Goal: Information Seeking & Learning: Find specific fact

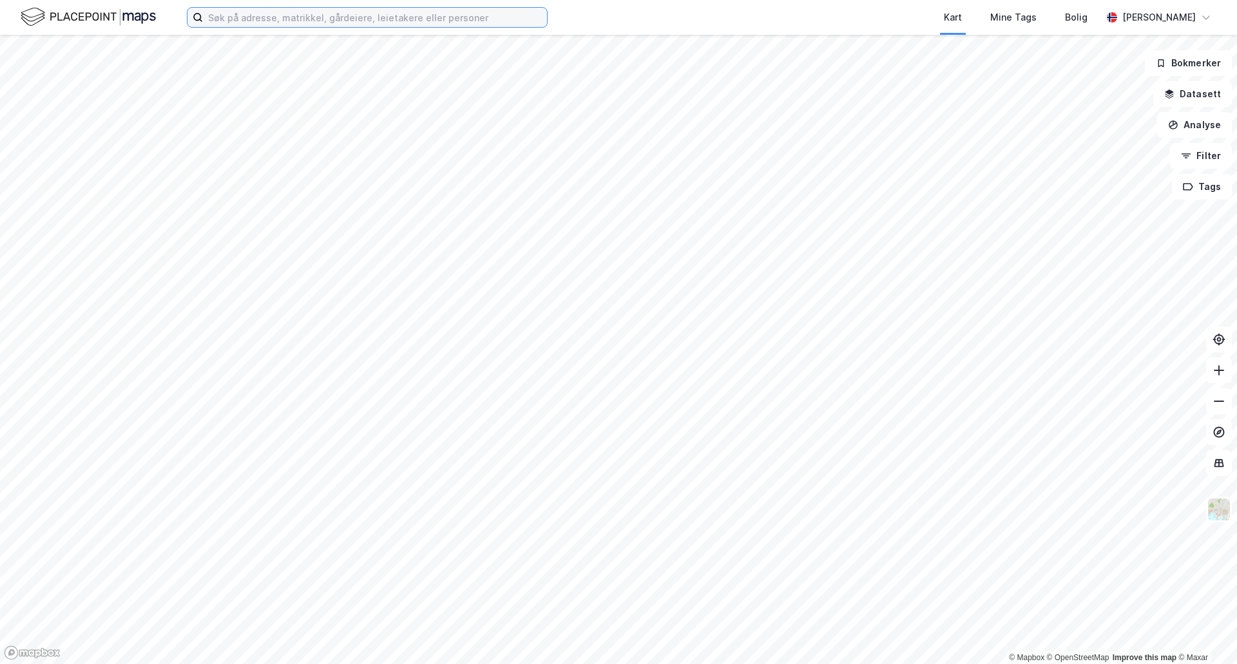
click at [324, 17] on input at bounding box center [375, 17] width 344 height 19
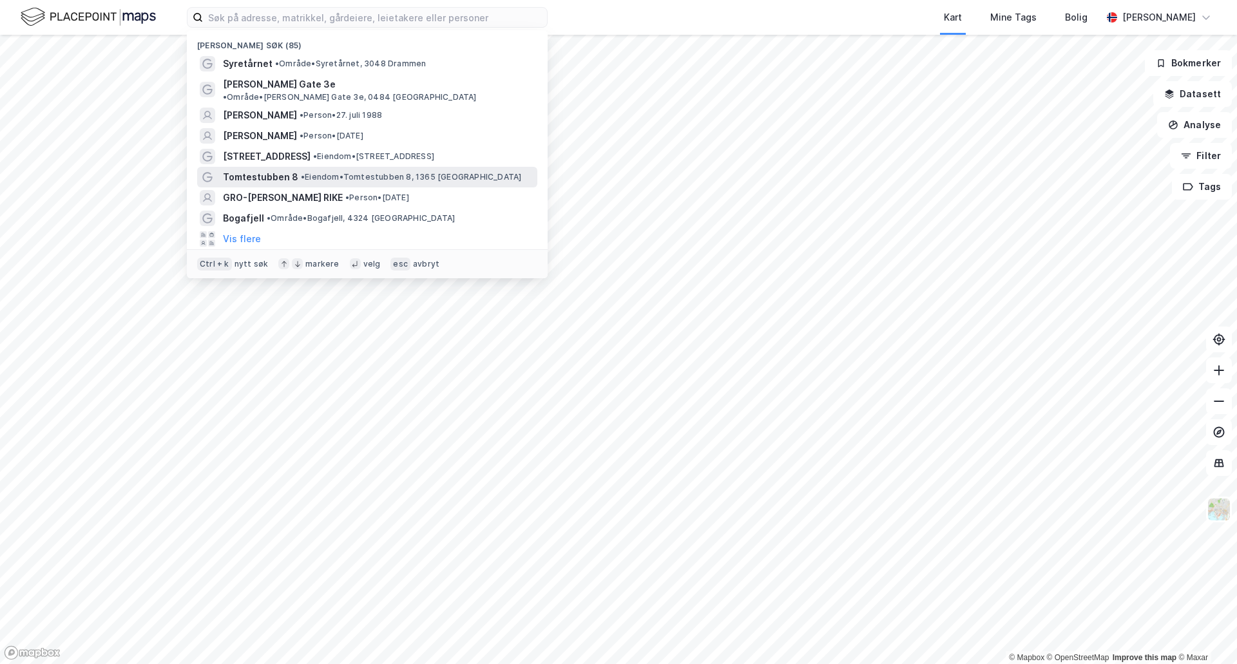
click at [301, 172] on span "•" at bounding box center [303, 177] width 4 height 10
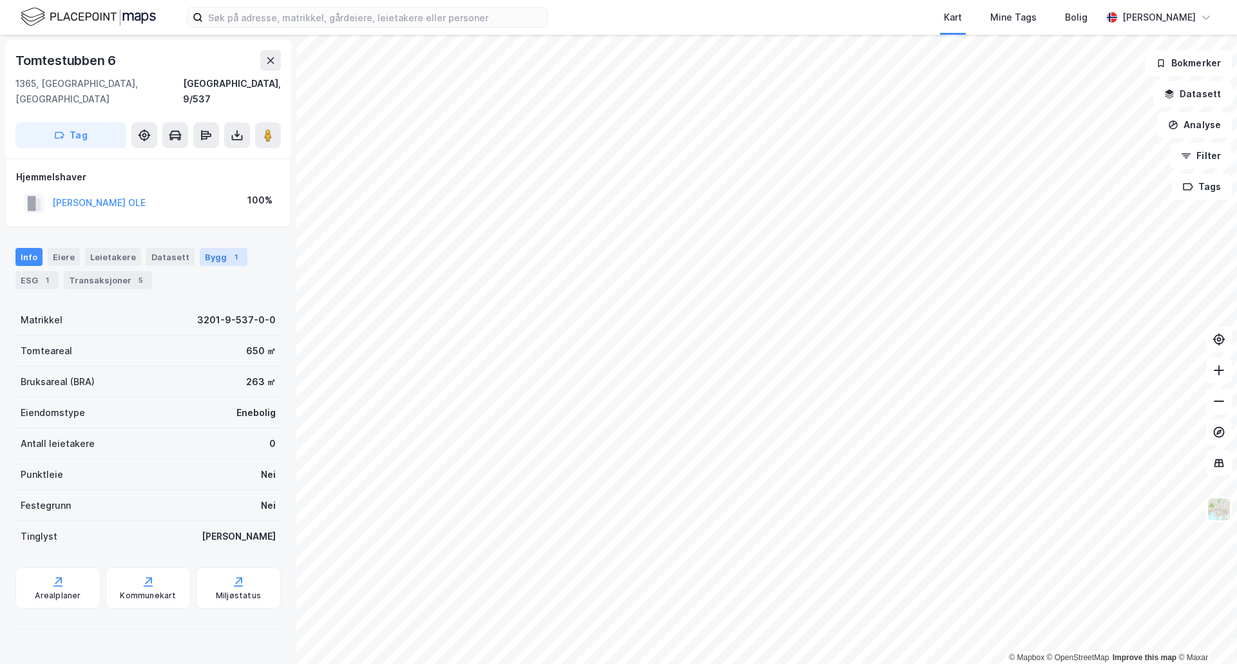
click at [203, 248] on div "Bygg 1" at bounding box center [224, 257] width 48 height 18
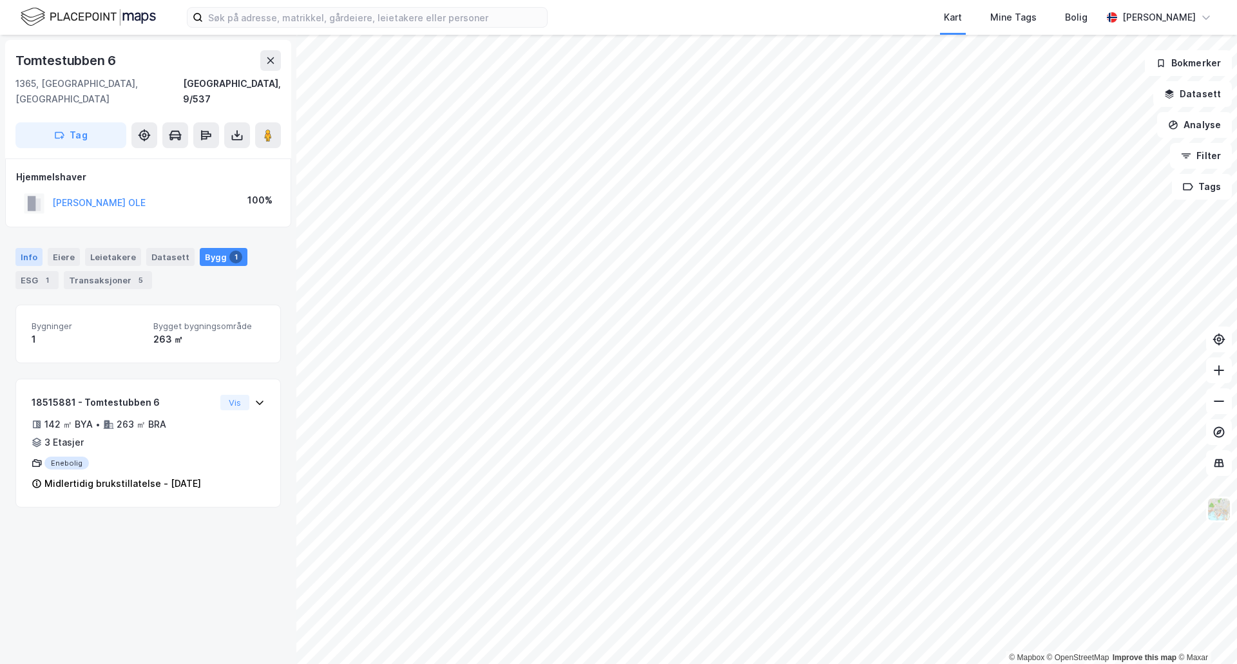
click at [28, 248] on div "Info" at bounding box center [28, 257] width 27 height 18
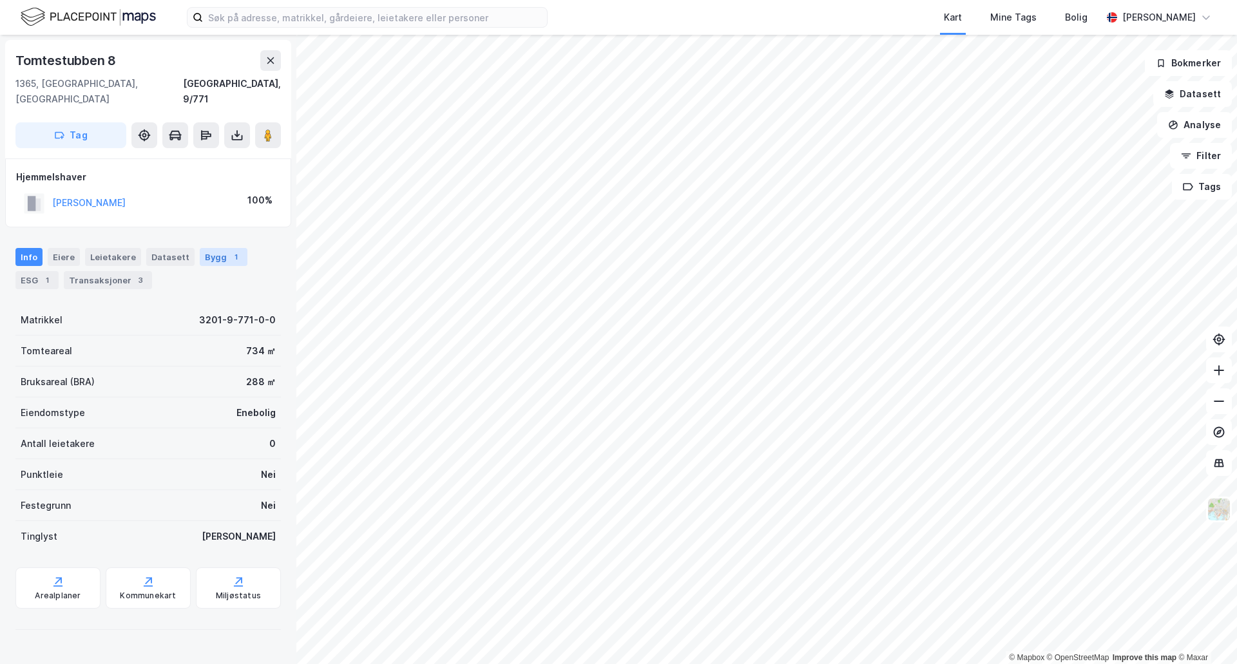
click at [211, 248] on div "Bygg 1" at bounding box center [224, 257] width 48 height 18
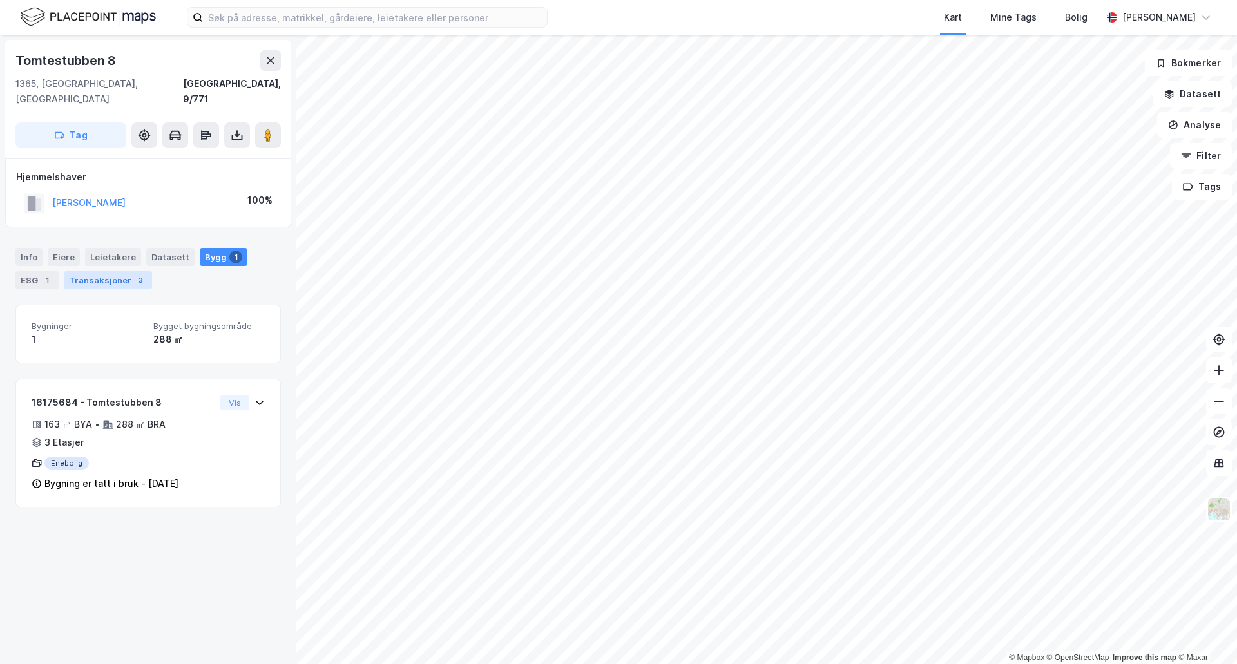
click at [105, 271] on div "Transaksjoner 3" at bounding box center [108, 280] width 88 height 18
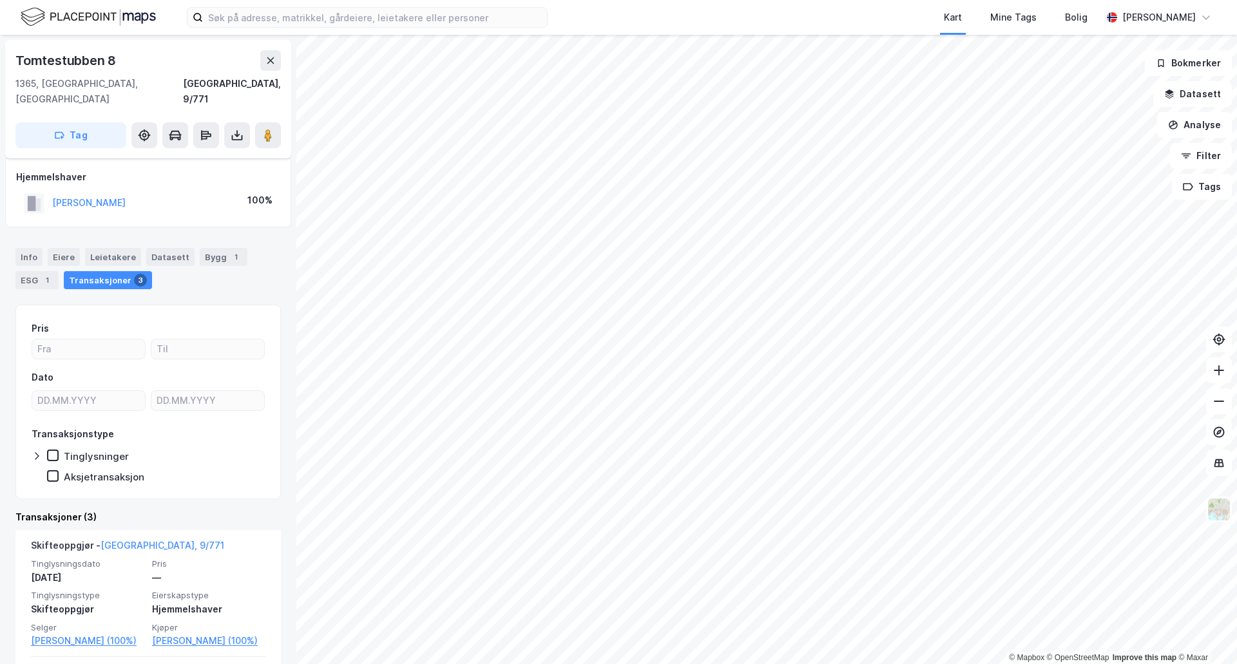
scroll to position [129, 0]
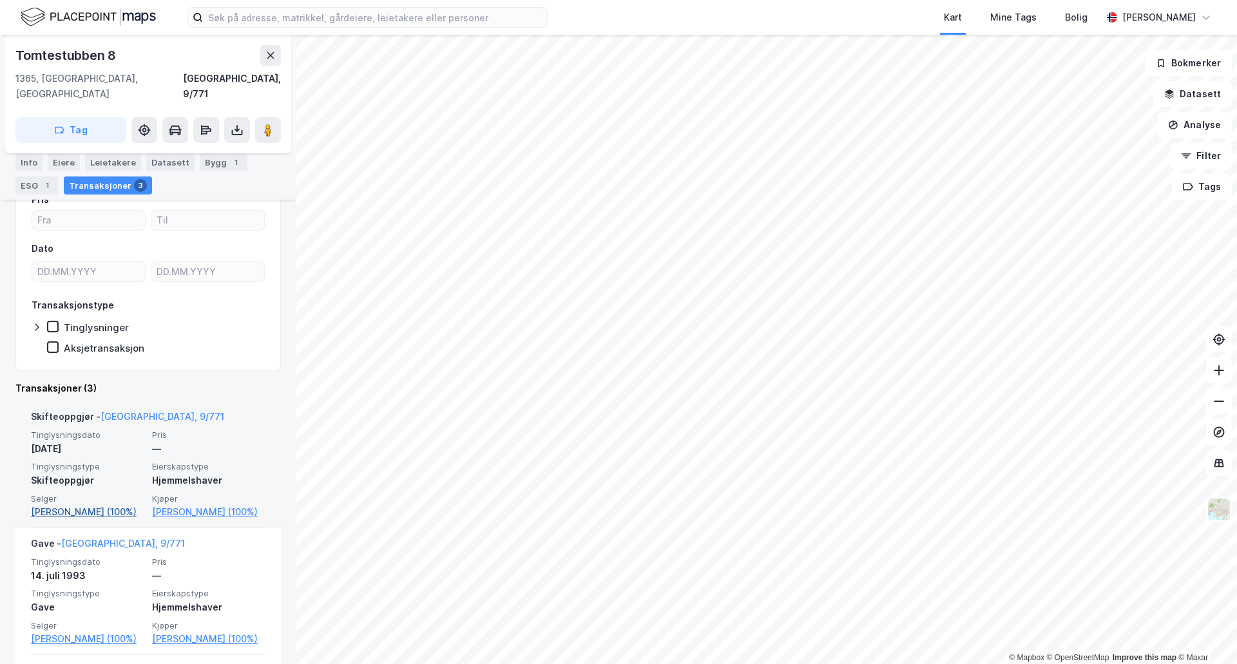
click at [90, 505] on link "[PERSON_NAME] (100%)" at bounding box center [87, 512] width 113 height 15
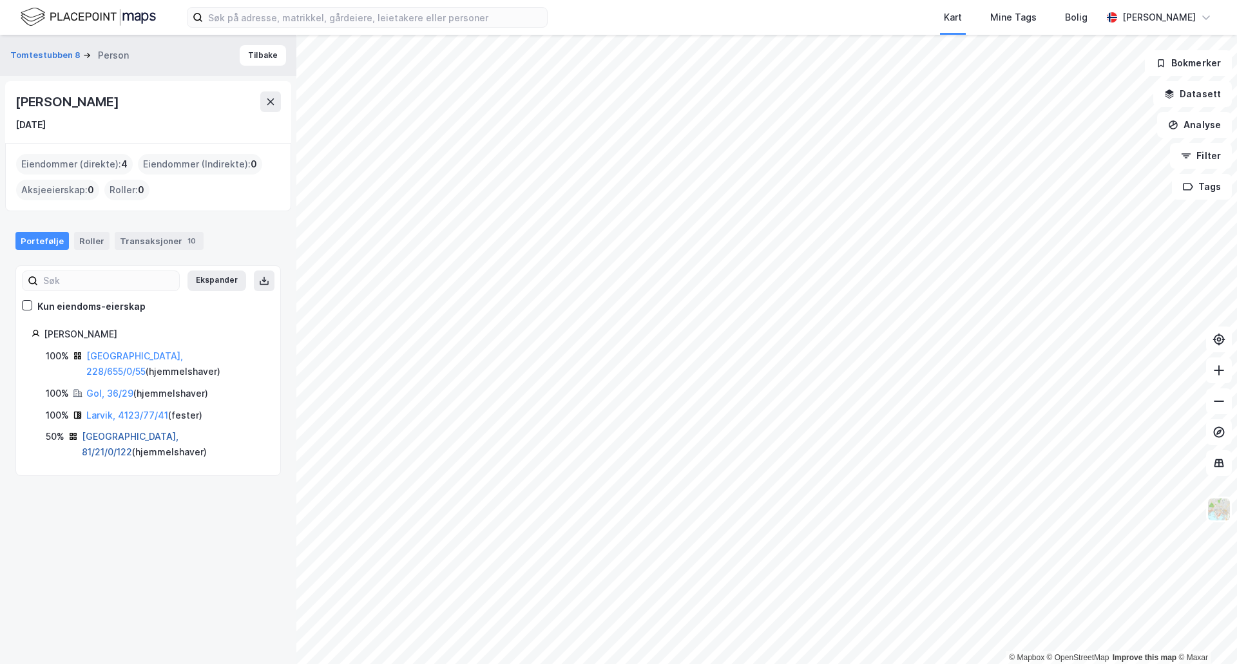
click at [108, 431] on link "[GEOGRAPHIC_DATA], 81/21/0/122" at bounding box center [130, 444] width 97 height 26
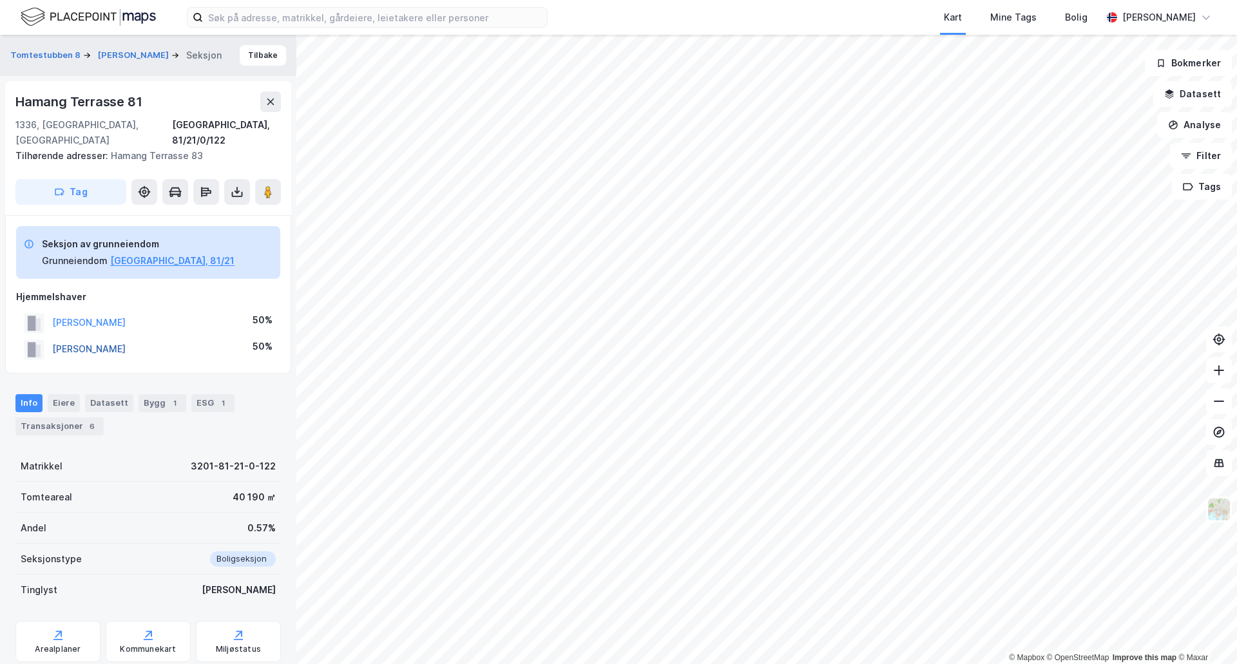
click at [0, 0] on button "[PERSON_NAME]" at bounding box center [0, 0] width 0 height 0
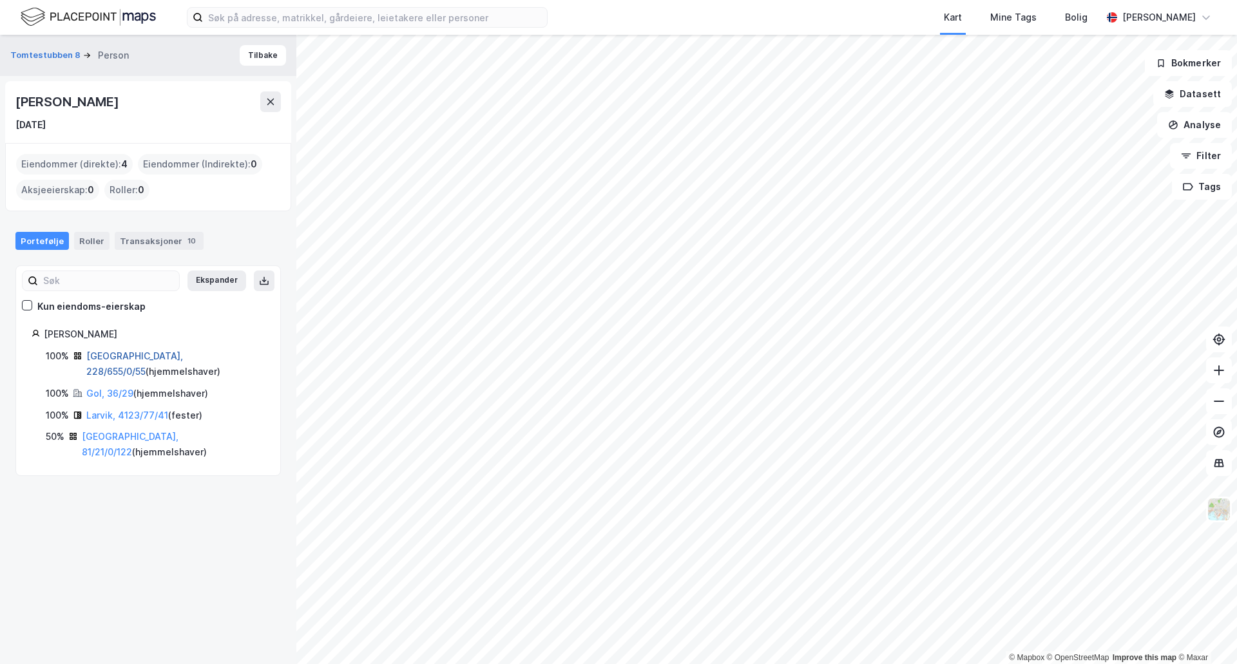
click at [105, 357] on link "[GEOGRAPHIC_DATA], 228/655/0/55" at bounding box center [134, 364] width 97 height 26
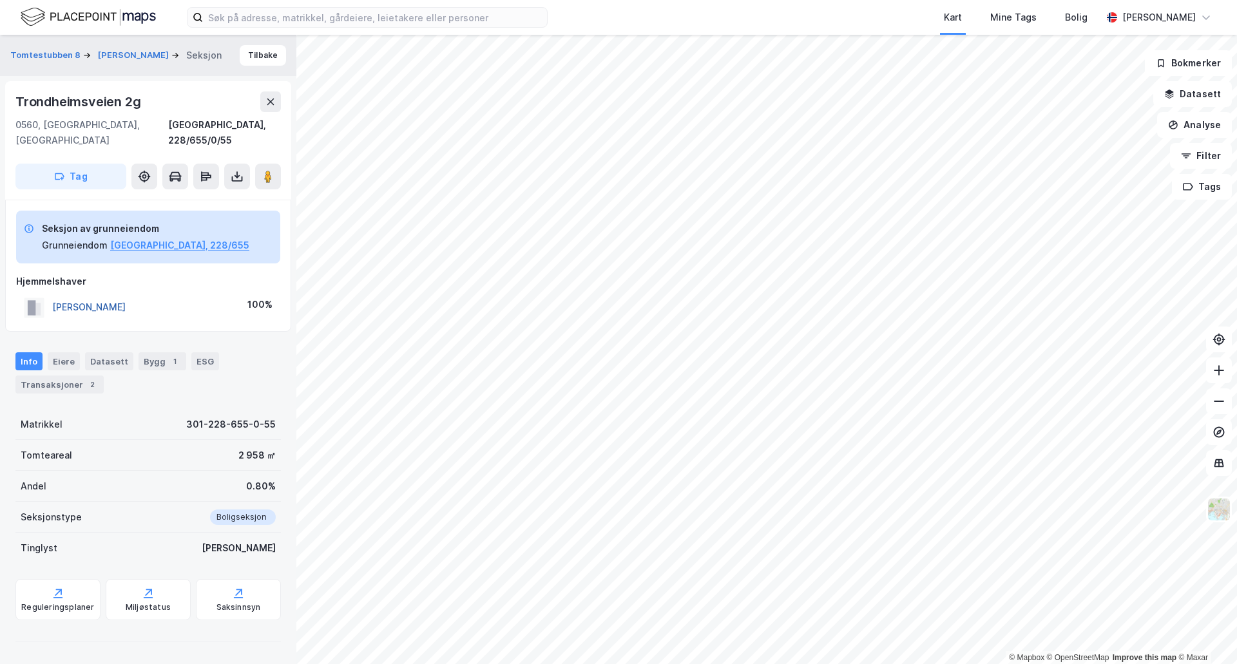
click at [0, 0] on button "[PERSON_NAME]" at bounding box center [0, 0] width 0 height 0
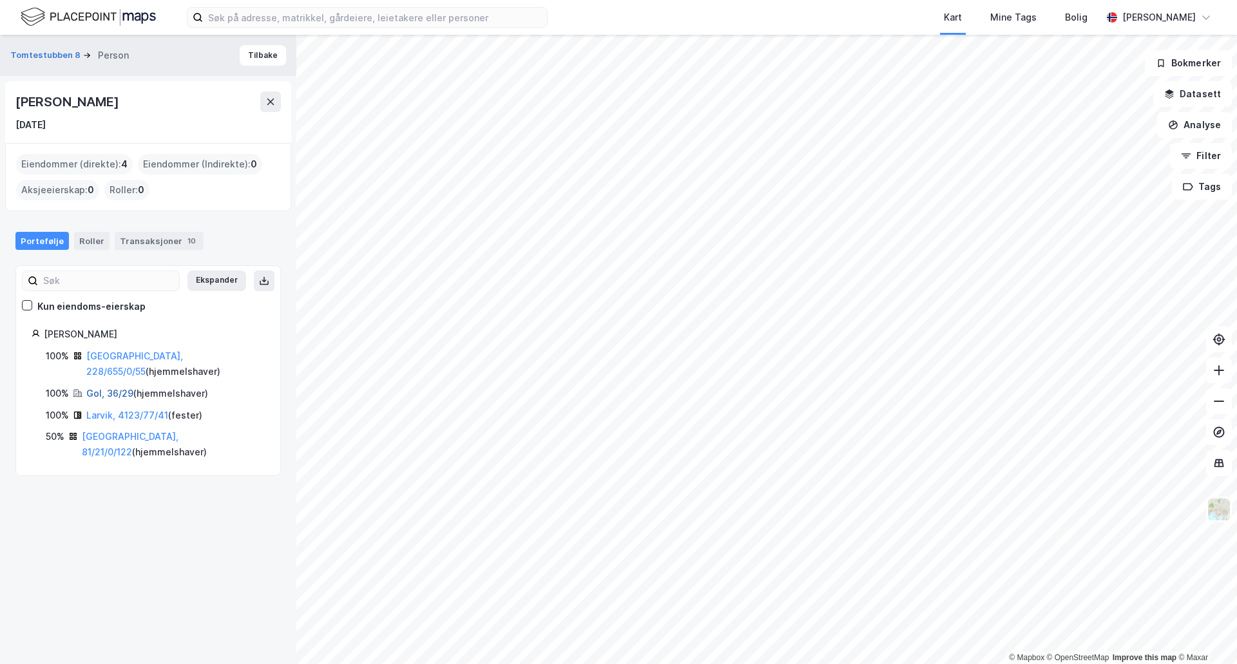
click at [104, 388] on link "Gol, 36/29" at bounding box center [109, 393] width 47 height 11
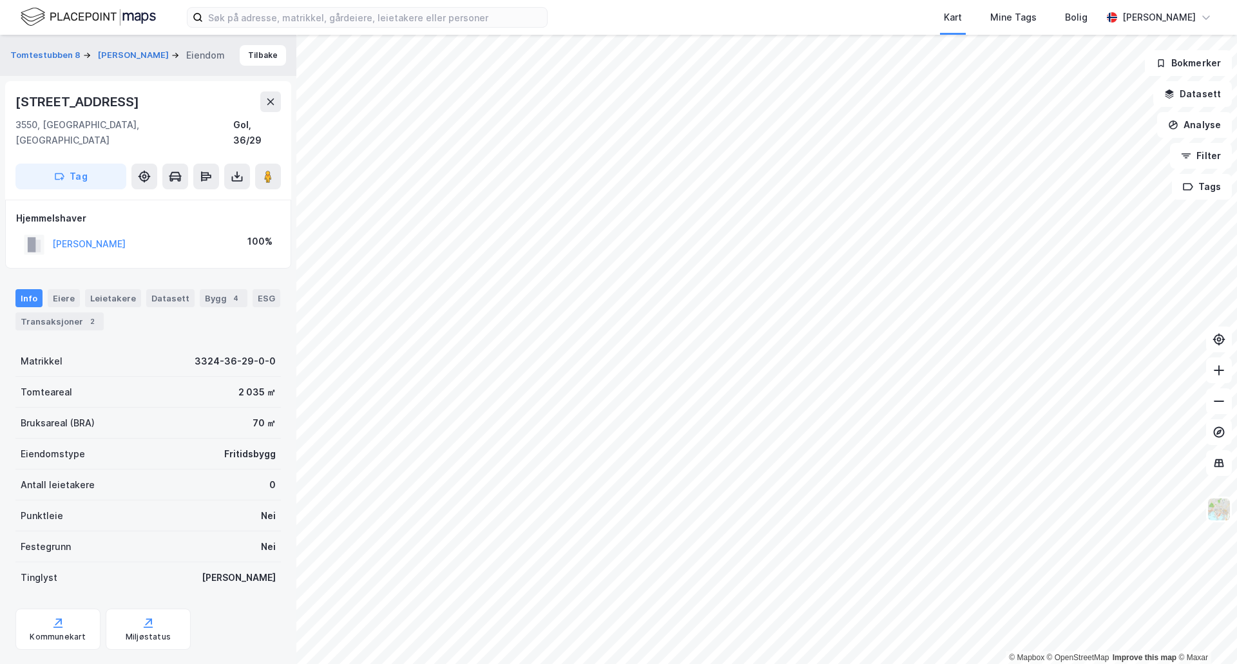
scroll to position [2, 0]
click at [0, 0] on button "[PERSON_NAME]" at bounding box center [0, 0] width 0 height 0
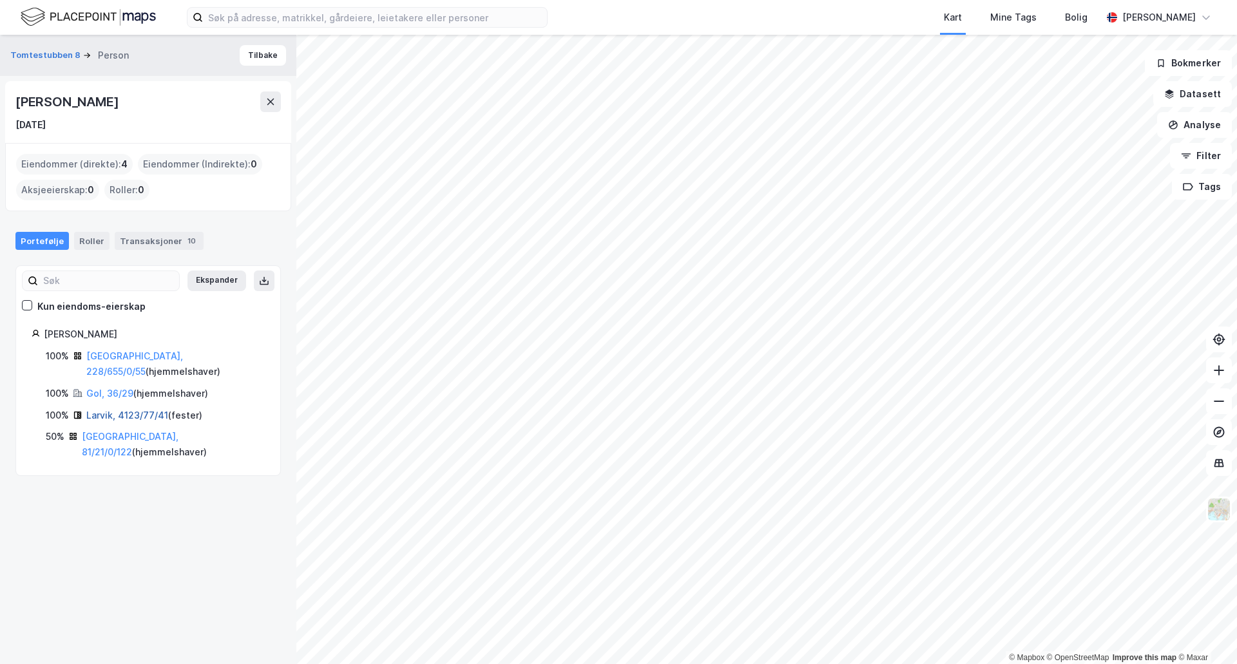
click at [99, 410] on link "Larvik, 4123/77/41" at bounding box center [127, 415] width 82 height 11
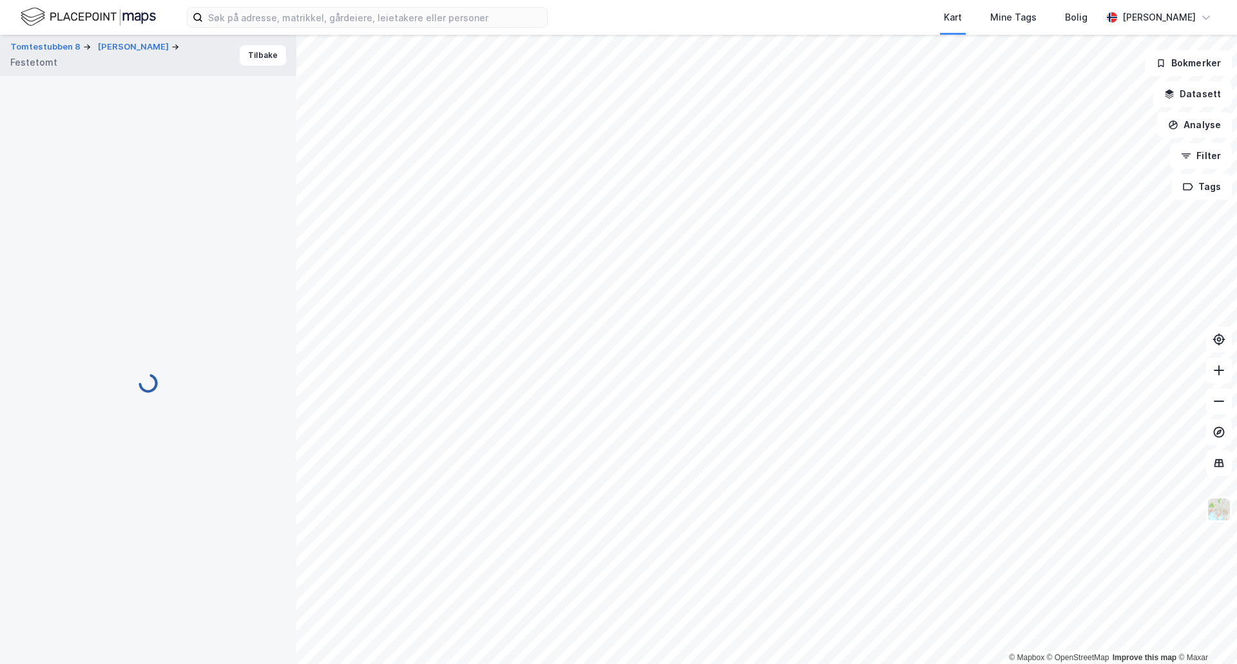
scroll to position [2, 0]
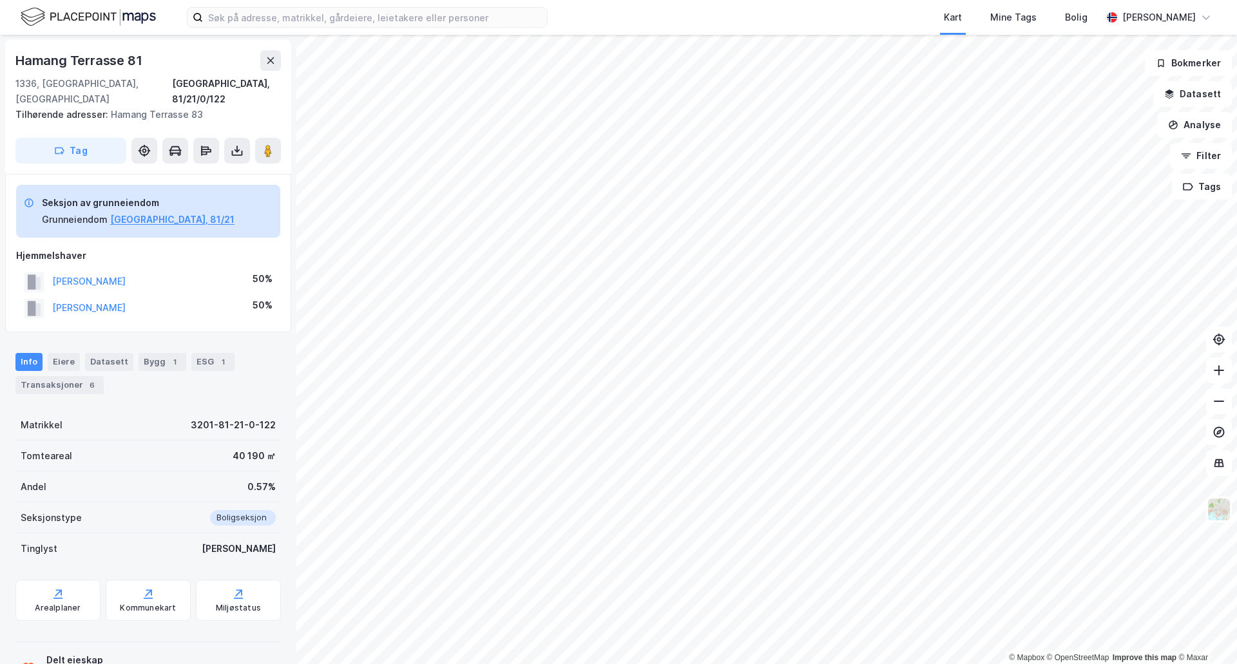
scroll to position [2, 0]
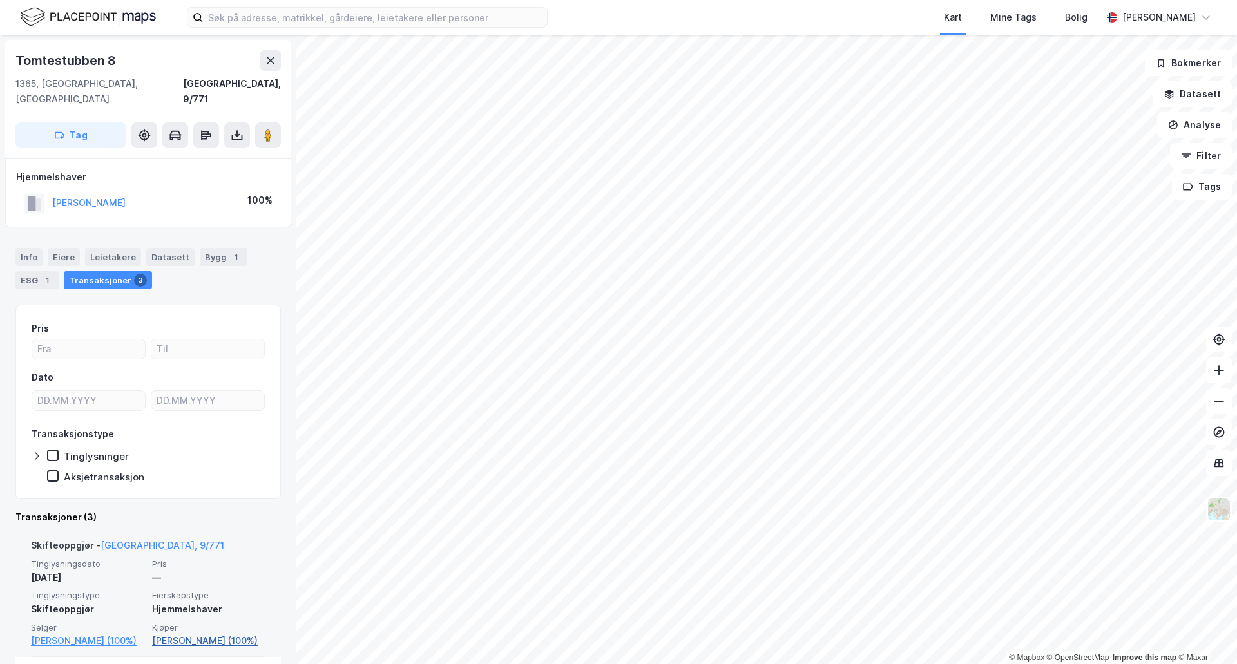
click at [189, 633] on link "[PERSON_NAME] (100%)" at bounding box center [208, 640] width 113 height 15
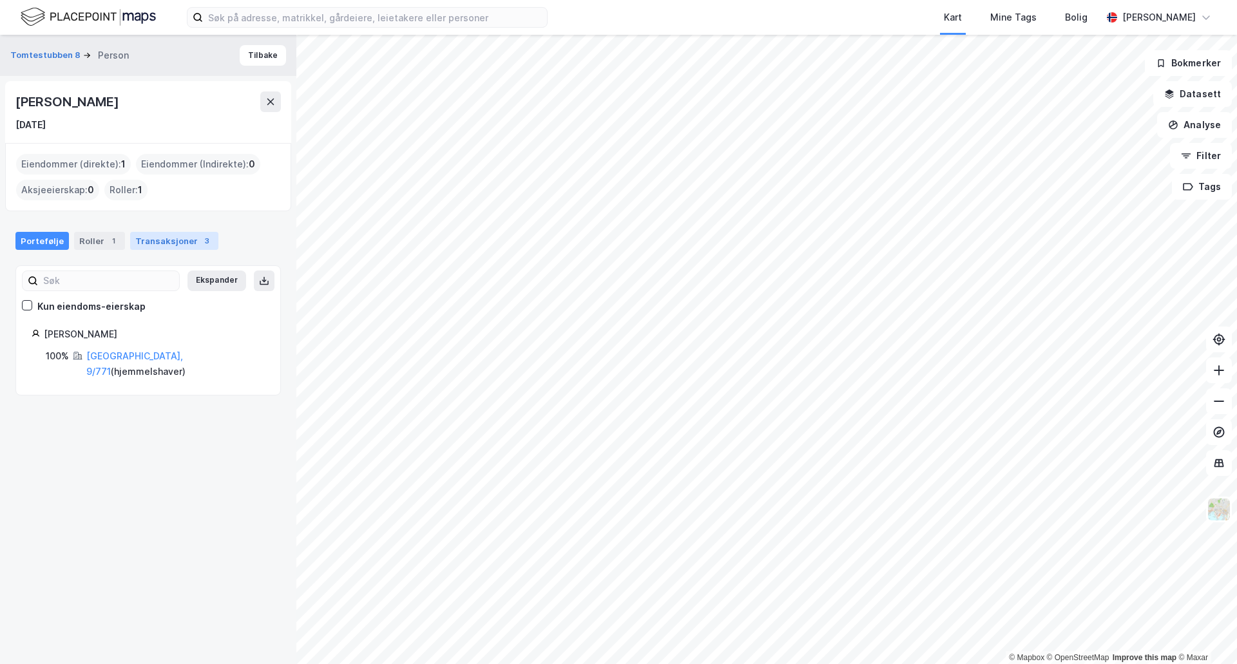
click at [164, 237] on div "Transaksjoner 3" at bounding box center [174, 241] width 88 height 18
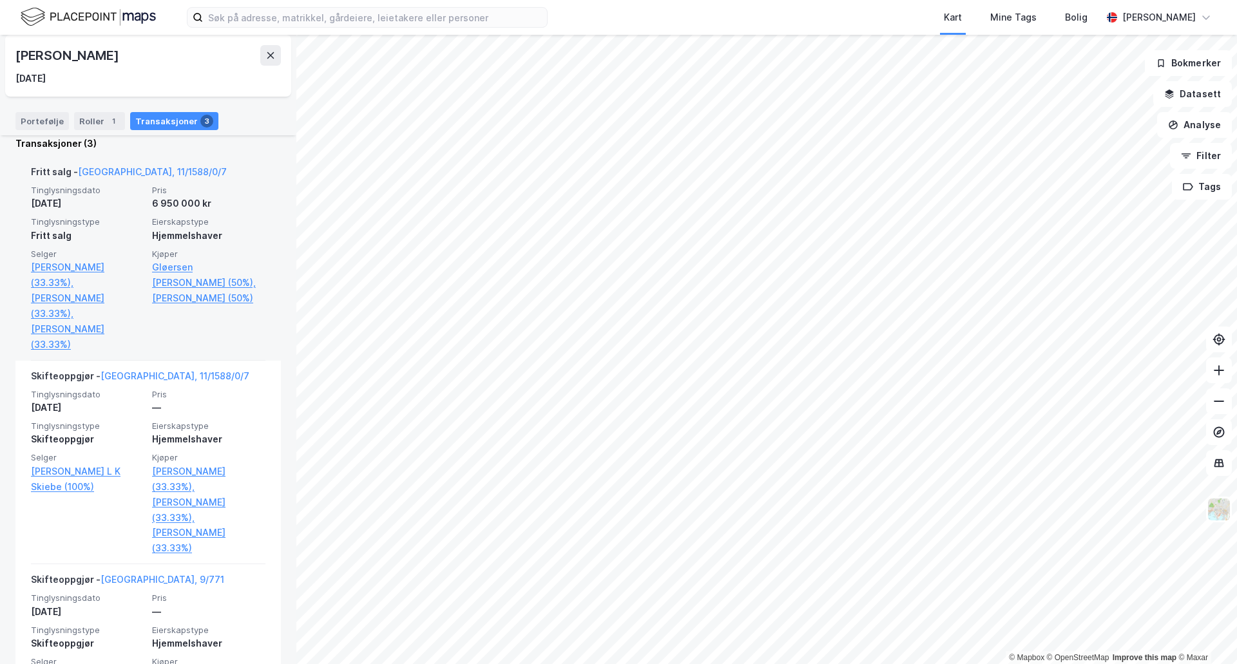
scroll to position [322, 0]
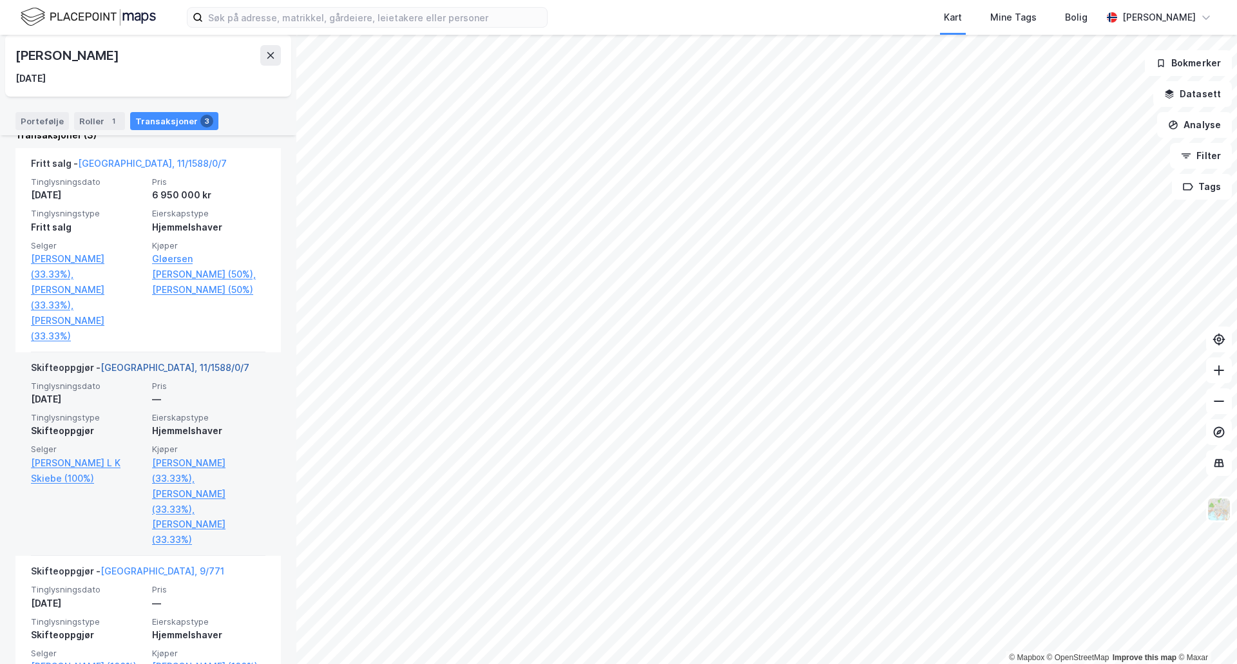
click at [145, 362] on link "[GEOGRAPHIC_DATA], 11/1588/0/7" at bounding box center [175, 367] width 149 height 11
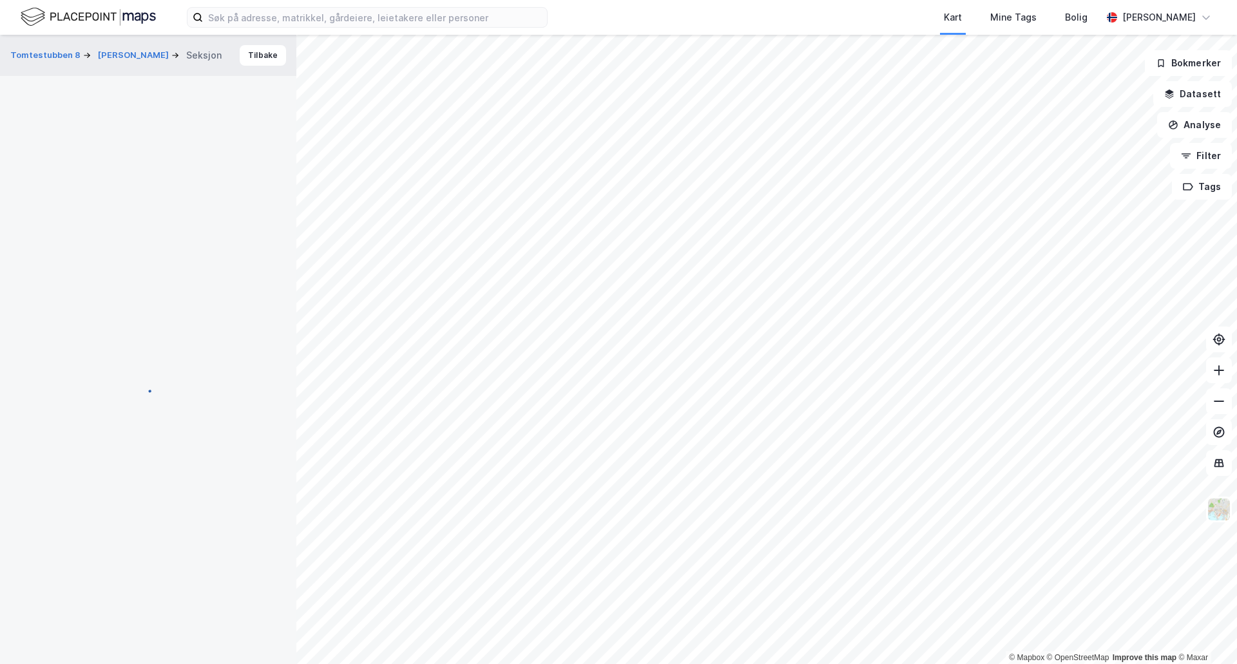
scroll to position [2, 0]
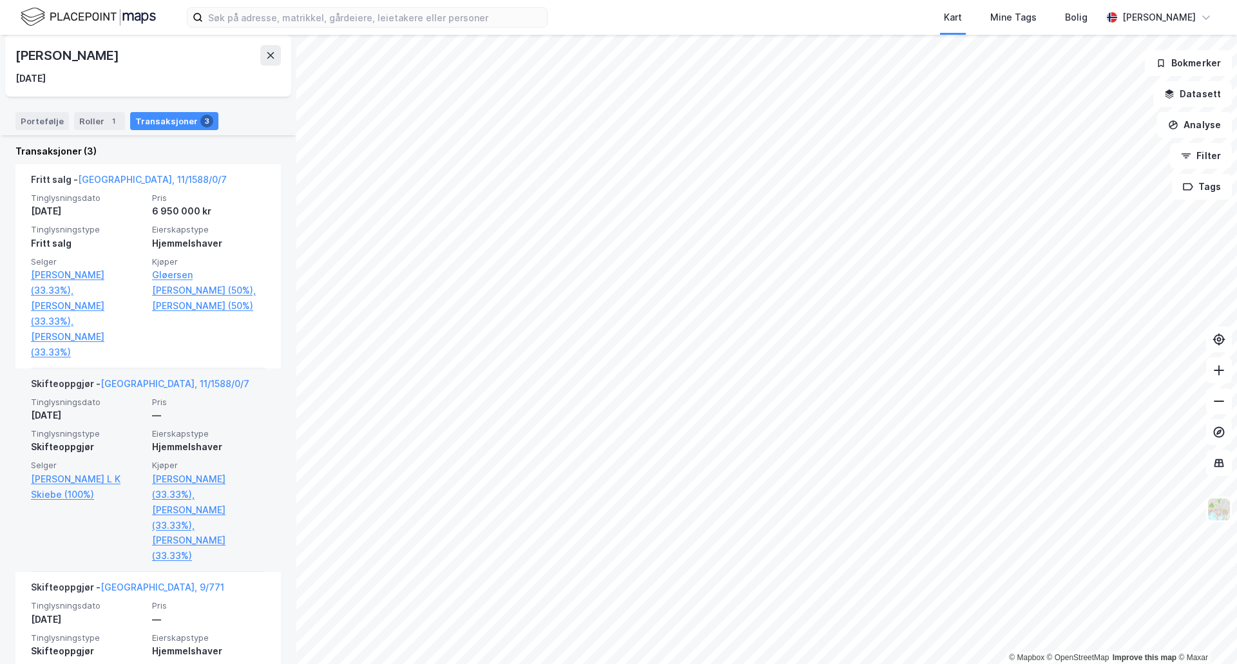
scroll to position [325, 0]
